Goal: Navigation & Orientation: Find specific page/section

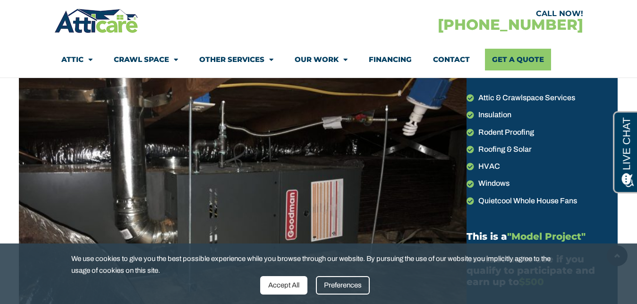
scroll to position [386, 0]
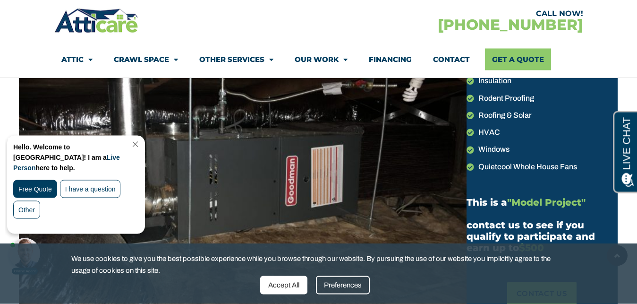
scroll to position [193, 0]
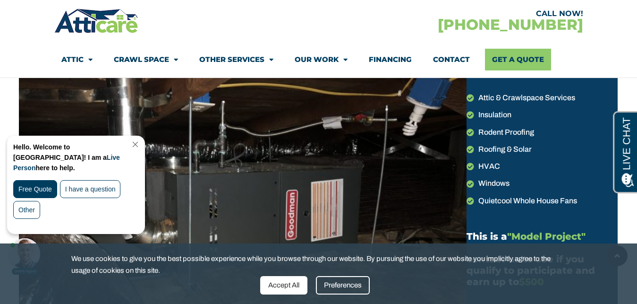
click at [138, 141] on link "Close Chat" at bounding box center [134, 144] width 13 height 7
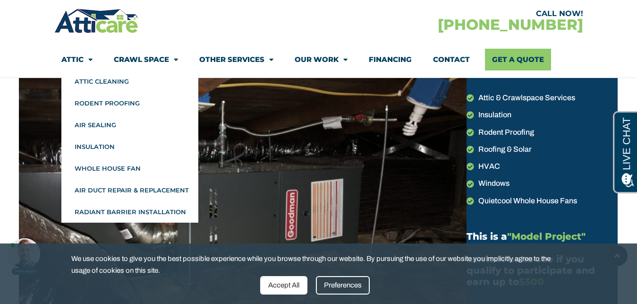
click at [78, 59] on link "Attic" at bounding box center [76, 60] width 31 height 22
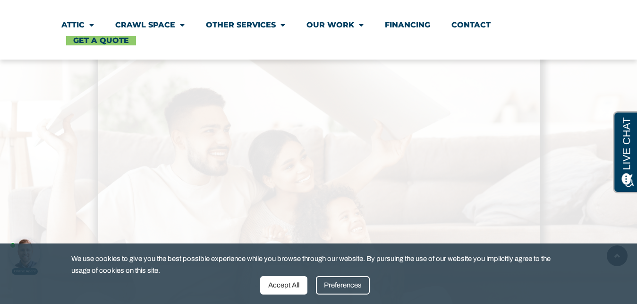
scroll to position [2121, 0]
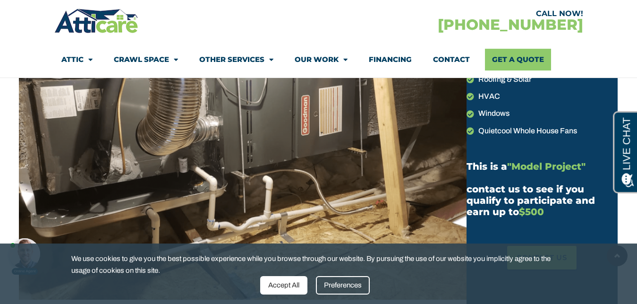
scroll to position [289, 0]
